Goal: Task Accomplishment & Management: Use online tool/utility

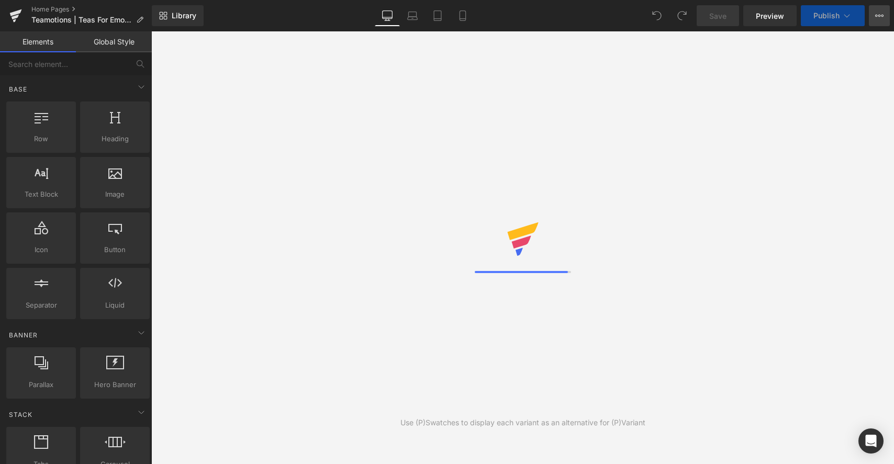
click at [878, 16] on icon at bounding box center [879, 16] width 8 height 8
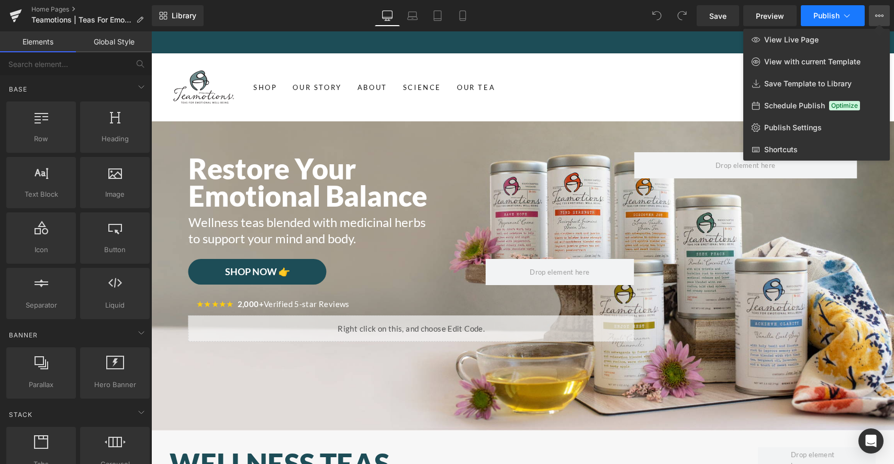
click at [825, 16] on span "Publish" at bounding box center [826, 16] width 26 height 8
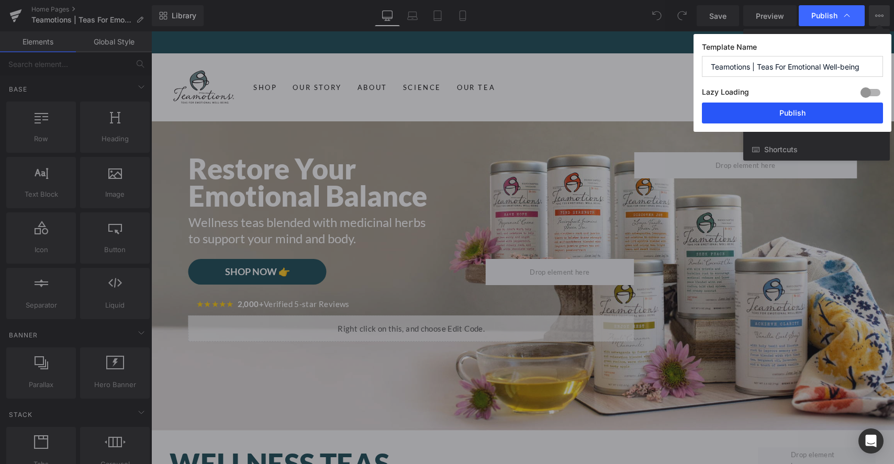
click at [796, 108] on button "Publish" at bounding box center [792, 113] width 181 height 21
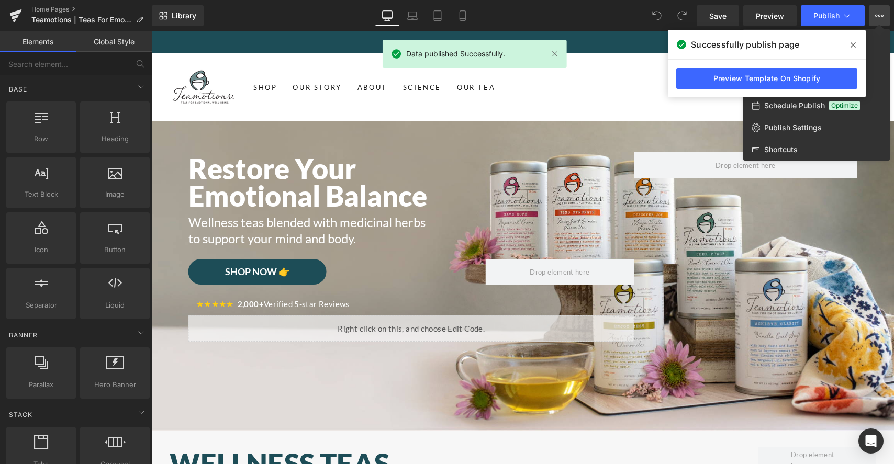
click at [852, 44] on icon at bounding box center [852, 44] width 5 height 5
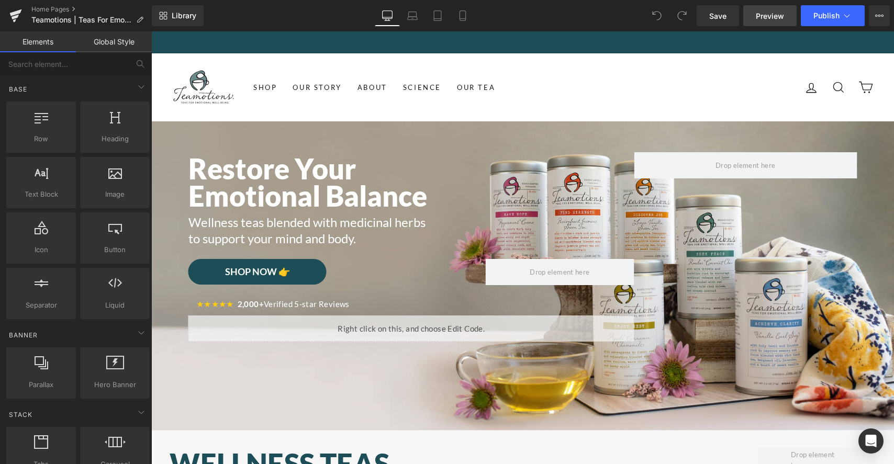
click at [783, 16] on span "Preview" at bounding box center [770, 15] width 28 height 11
click at [814, 18] on span "Publish" at bounding box center [826, 16] width 26 height 8
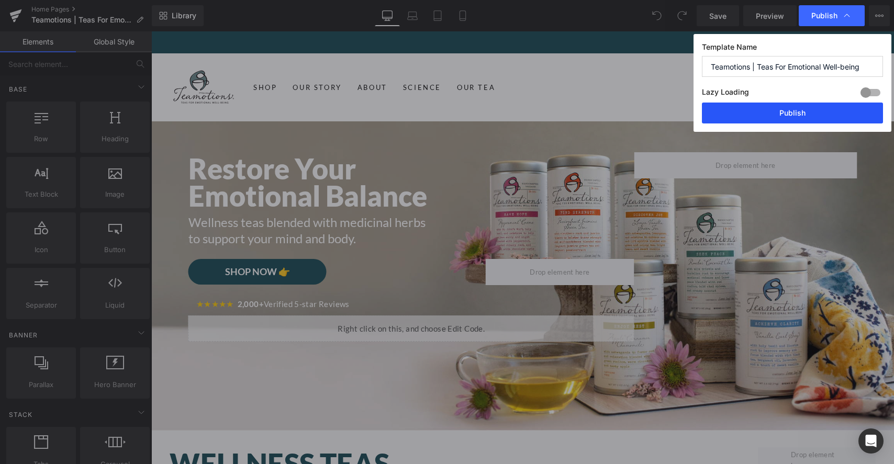
click at [790, 108] on button "Publish" at bounding box center [792, 113] width 181 height 21
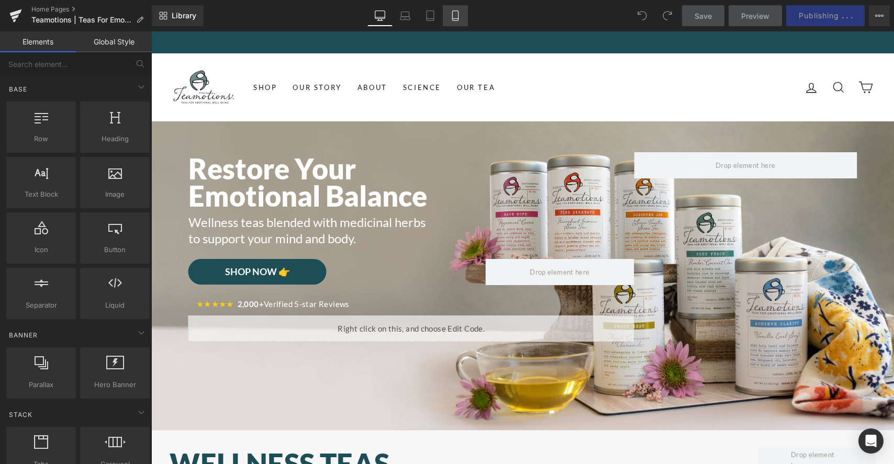
click at [460, 23] on link "Mobile" at bounding box center [455, 15] width 25 height 21
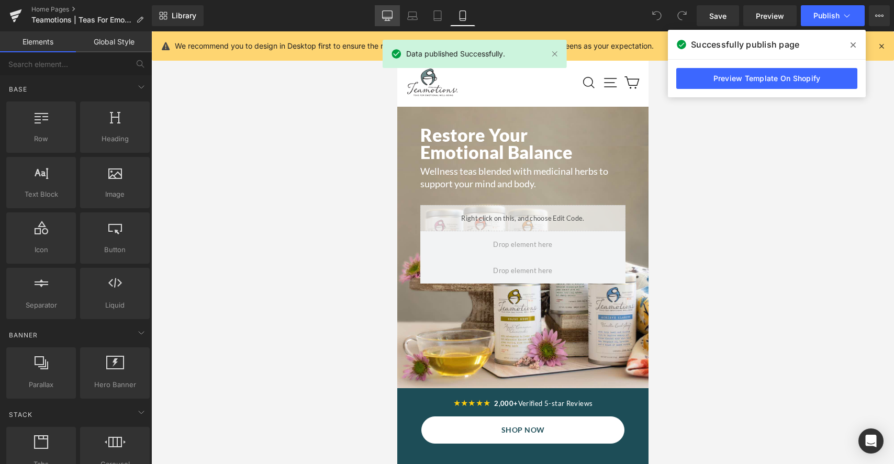
click at [375, 15] on link "Desktop" at bounding box center [387, 15] width 25 height 21
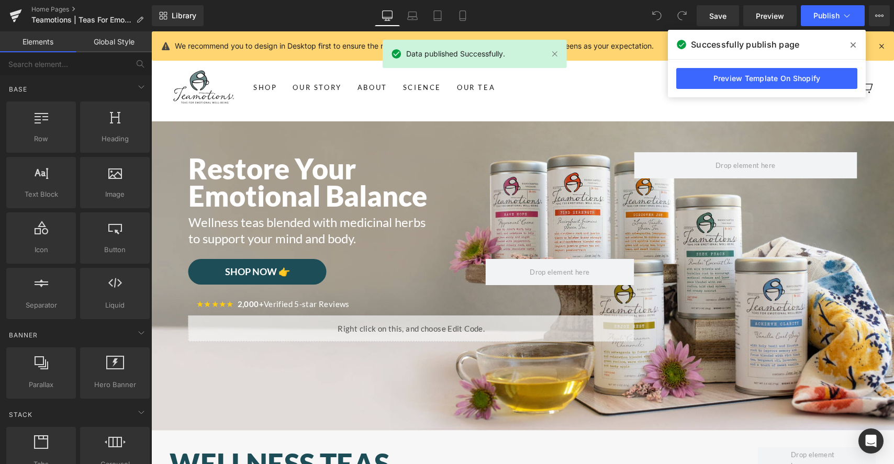
scroll to position [89, 0]
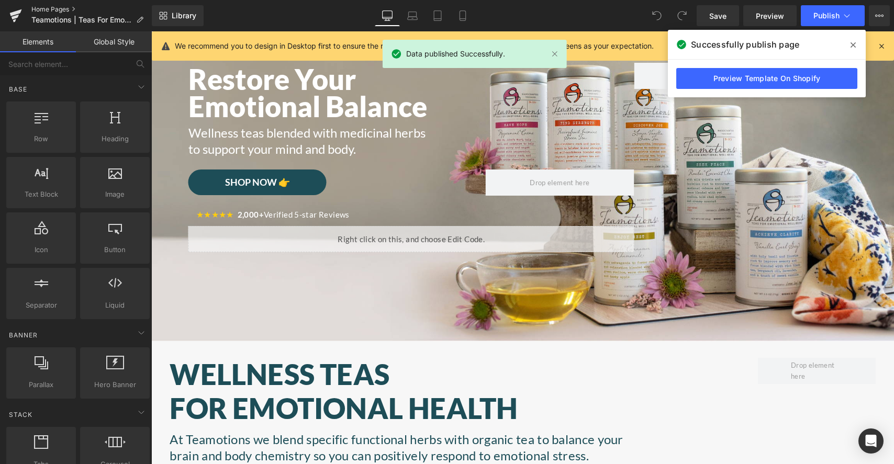
click at [51, 7] on link "Home Pages" at bounding box center [91, 9] width 120 height 8
